Goal: Transaction & Acquisition: Purchase product/service

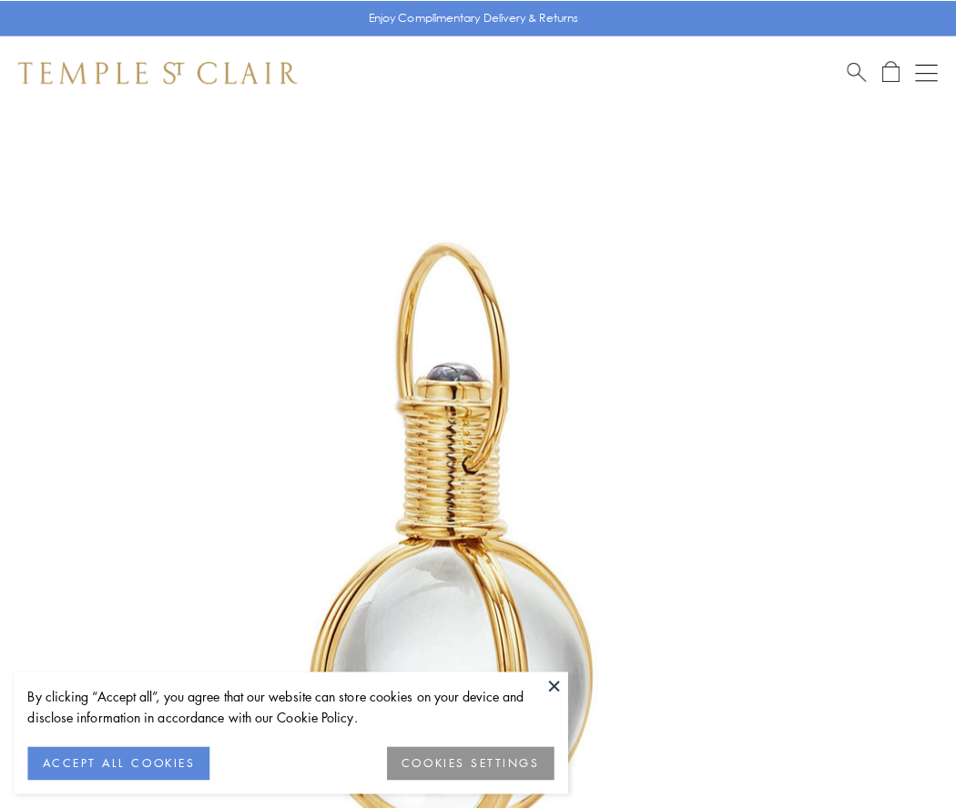
scroll to position [475, 0]
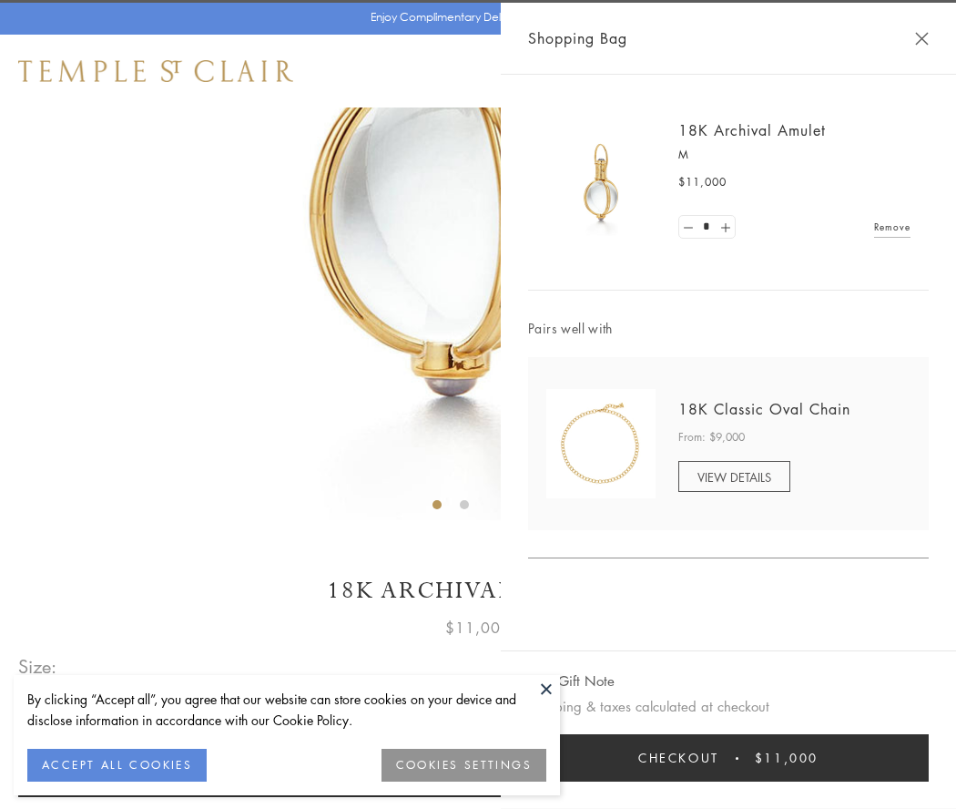
click at [728, 758] on button "Checkout $11,000" at bounding box center [728, 757] width 401 height 47
